Goal: Transaction & Acquisition: Subscribe to service/newsletter

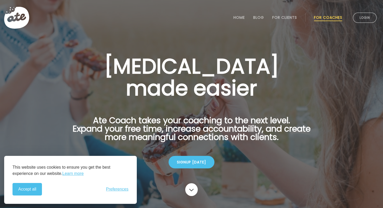
click at [199, 163] on div "Signup today" at bounding box center [192, 162] width 46 height 13
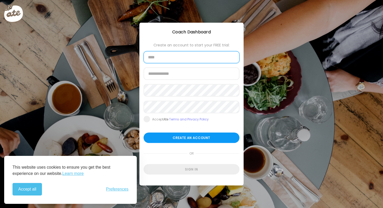
click at [168, 62] on input "text" at bounding box center [192, 57] width 96 height 12
type input "**********"
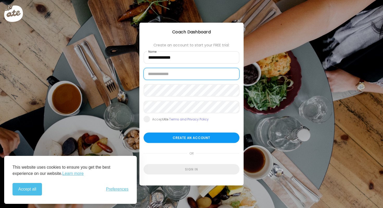
click at [172, 72] on input "email" at bounding box center [192, 74] width 96 height 12
type input "**********"
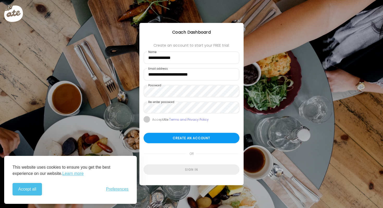
click at [148, 121] on span at bounding box center [147, 119] width 7 height 7
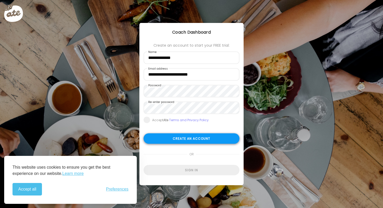
click at [171, 143] on div "Create an account" at bounding box center [192, 138] width 96 height 10
type input "**********"
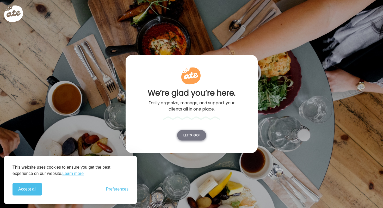
click at [187, 133] on div "Let’s go!" at bounding box center [191, 135] width 29 height 10
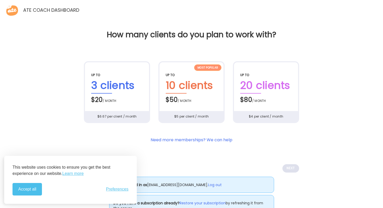
scroll to position [19, 0]
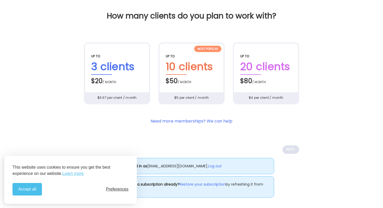
click at [117, 187] on span "Preferences" at bounding box center [117, 189] width 22 height 5
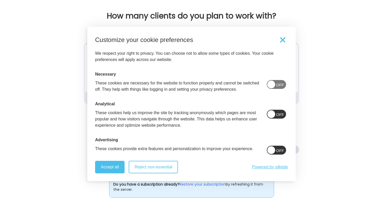
click at [149, 168] on button "Reject non-essential" at bounding box center [153, 167] width 49 height 13
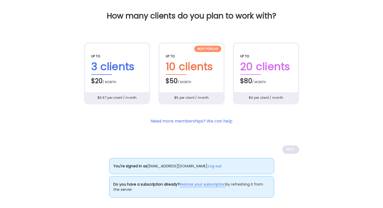
click at [214, 184] on link "Restore your subscription" at bounding box center [203, 184] width 46 height 5
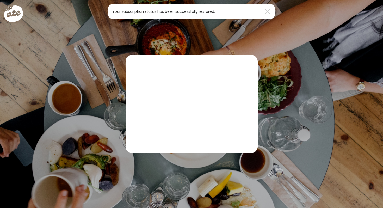
scroll to position [0, 0]
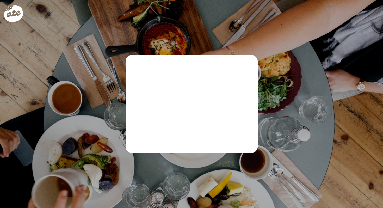
click at [194, 40] on div "Ate Coach Dashboard Wahoo! It’s official Take a moment to set up your Coach Pro…" at bounding box center [191, 104] width 383 height 208
click at [16, 13] on div at bounding box center [17, 17] width 27 height 27
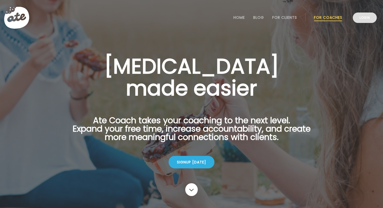
click at [366, 17] on link "Login" at bounding box center [365, 18] width 24 height 10
click at [238, 17] on link "Home" at bounding box center [239, 17] width 11 height 4
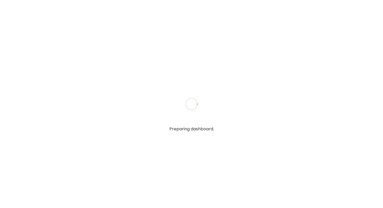
type input "**********"
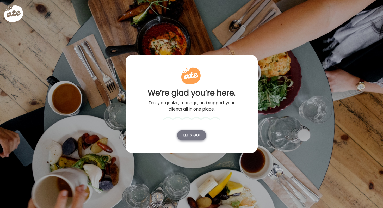
click at [195, 135] on div "Let’s go!" at bounding box center [191, 135] width 29 height 10
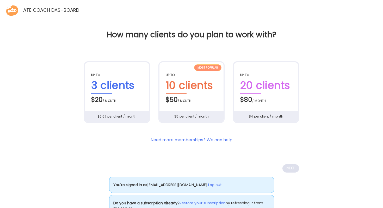
scroll to position [19, 0]
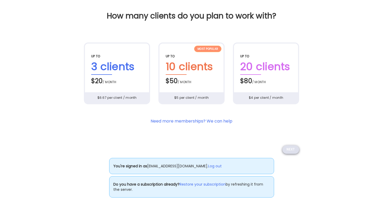
click at [289, 151] on div "Next" at bounding box center [291, 149] width 17 height 8
click at [290, 151] on div "Next" at bounding box center [291, 149] width 17 height 8
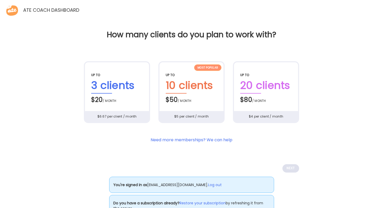
click at [5, 13] on div "Ate Coach Dashboard" at bounding box center [191, 9] width 383 height 19
click at [16, 10] on icon at bounding box center [12, 10] width 13 height 13
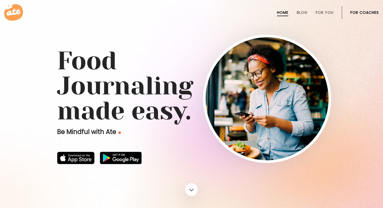
click at [15, 12] on icon at bounding box center [13, 12] width 19 height 16
click at [18, 20] on icon at bounding box center [13, 12] width 19 height 16
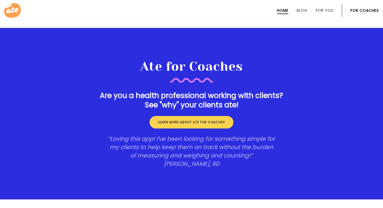
scroll to position [911, 0]
